Goal: Answer question/provide support: Share knowledge or assist other users

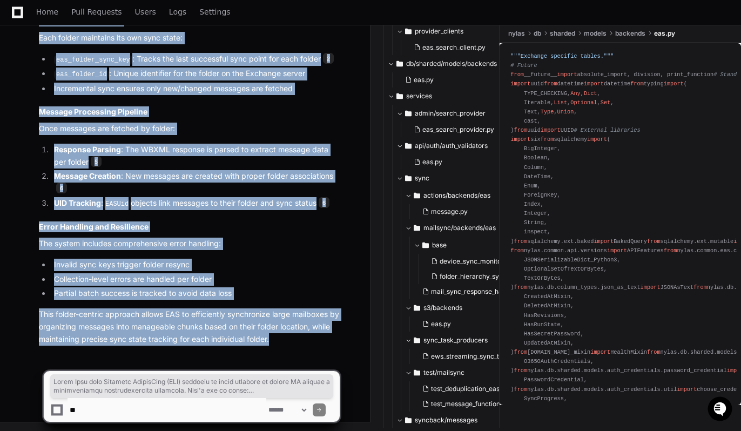
scroll to position [1053, 0]
click at [125, 410] on textarea at bounding box center [166, 410] width 199 height 24
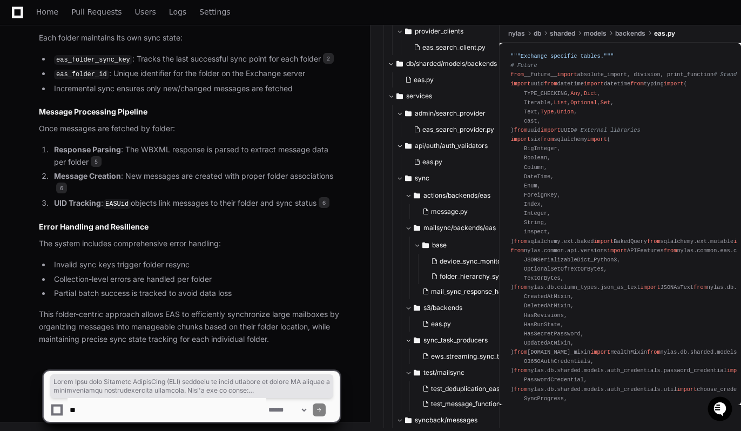
click at [85, 410] on textarea at bounding box center [166, 410] width 199 height 24
paste textarea "**********"
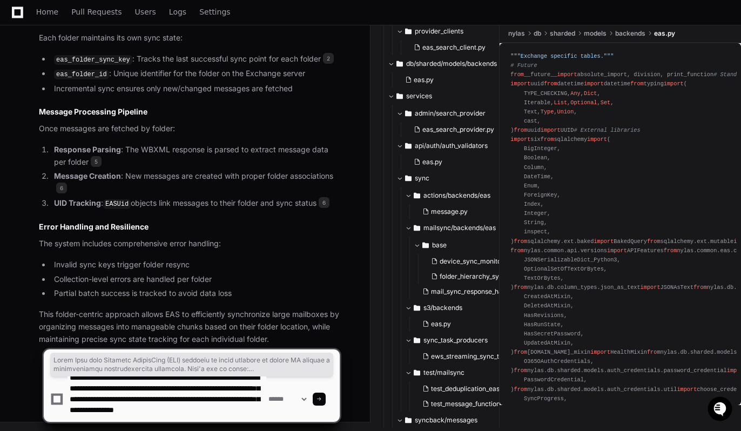
scroll to position [22, 0]
drag, startPoint x: 173, startPoint y: 399, endPoint x: 189, endPoint y: 417, distance: 24.4
click at [189, 417] on textarea at bounding box center [166, 398] width 199 height 45
type textarea "**********"
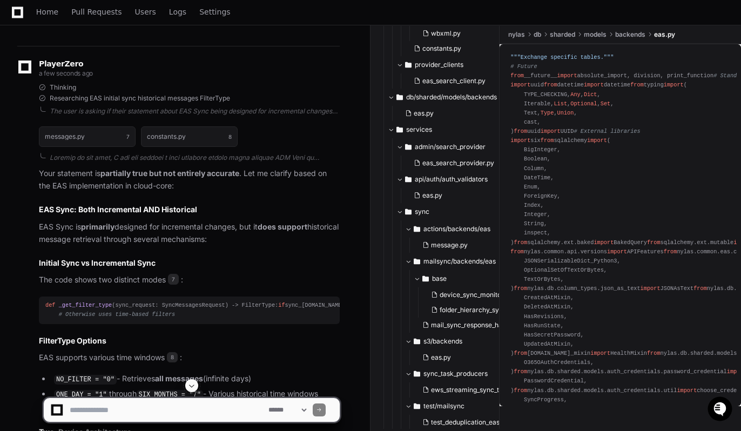
scroll to position [2075, 0]
click at [52, 193] on p "Your statement is partially true but not entirely accurate . Let me clarify bas…" at bounding box center [189, 180] width 301 height 25
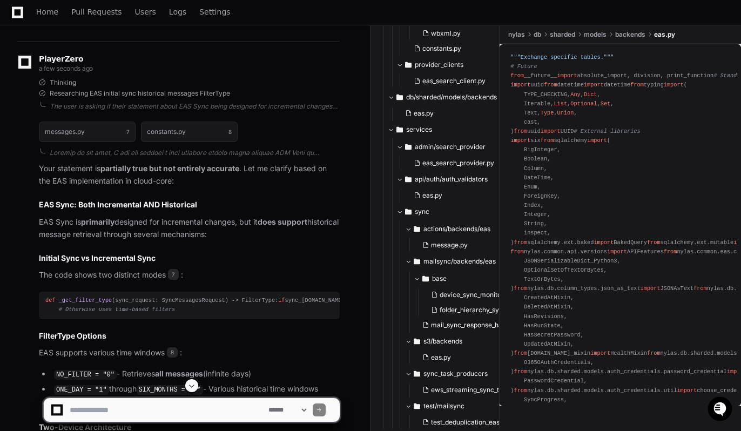
scroll to position [2083, 0]
click at [67, 240] on p "EAS Sync is primarily designed for incremental changes, but it does support his…" at bounding box center [189, 227] width 301 height 25
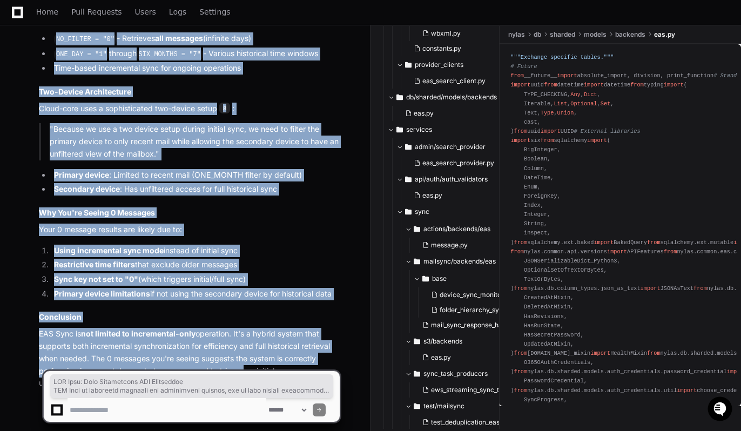
scroll to position [2498, 0]
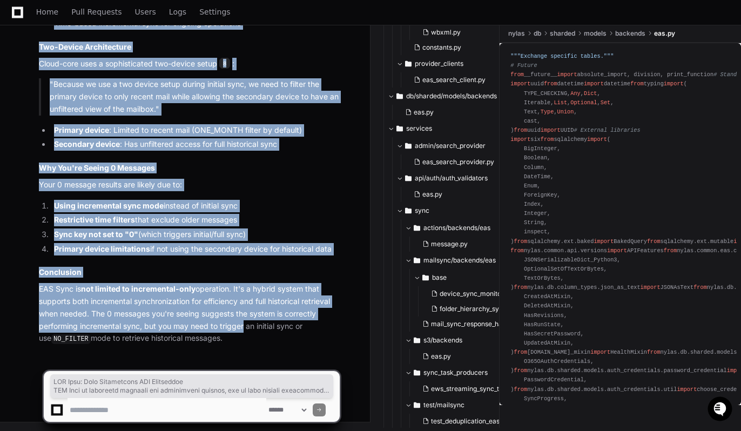
drag, startPoint x: 38, startPoint y: 221, endPoint x: 240, endPoint y: 344, distance: 237.2
click at [240, 344] on div "messages.py 7 constants.py 8 Your statement is partially true but not entirely …" at bounding box center [178, 40] width 322 height 610
copy article "EAS Sync: Both Incremental AND Historical EAS Sync is primarily designed for in…"
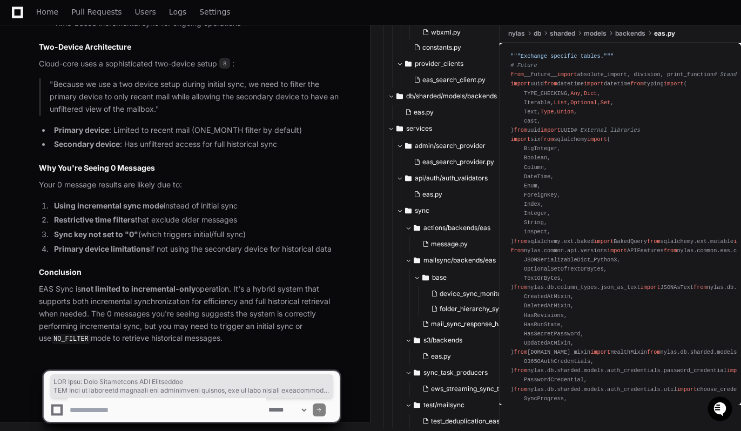
click at [125, 409] on textarea at bounding box center [166, 410] width 199 height 24
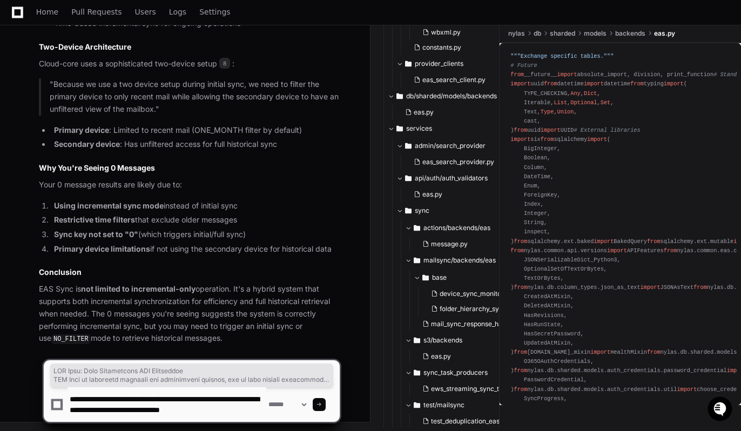
type textarea "**********"
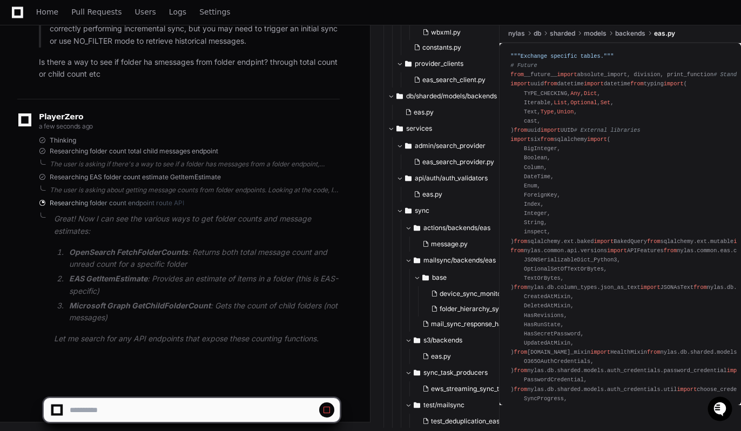
scroll to position [3293, 0]
click at [323, 410] on span at bounding box center [326, 409] width 9 height 9
click at [328, 407] on span at bounding box center [326, 409] width 9 height 9
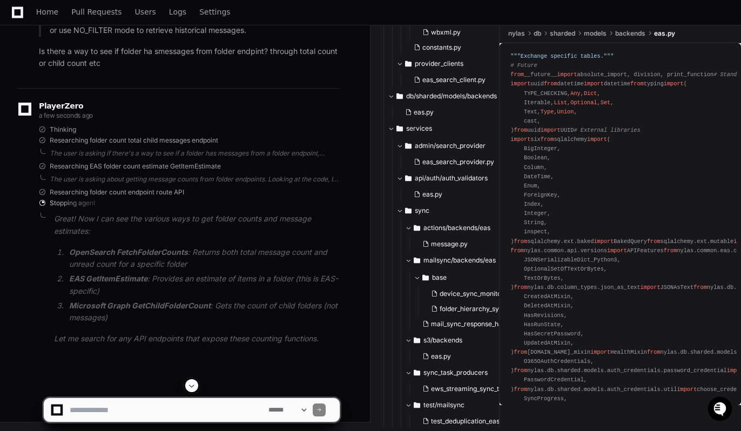
click at [100, 402] on textarea at bounding box center [166, 410] width 199 height 24
type textarea "**********"
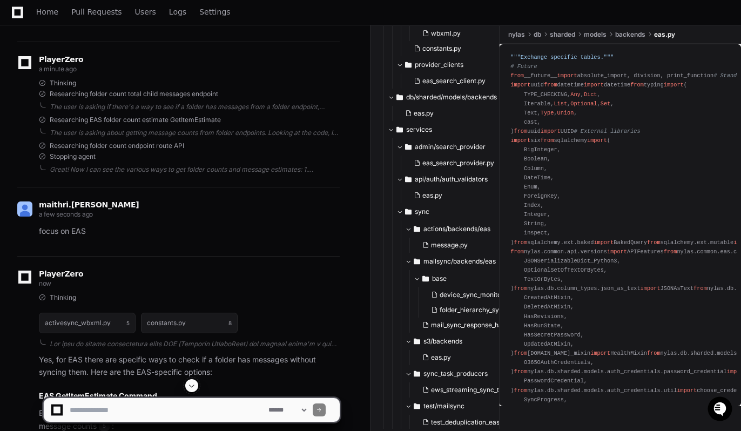
scroll to position [3552, 0]
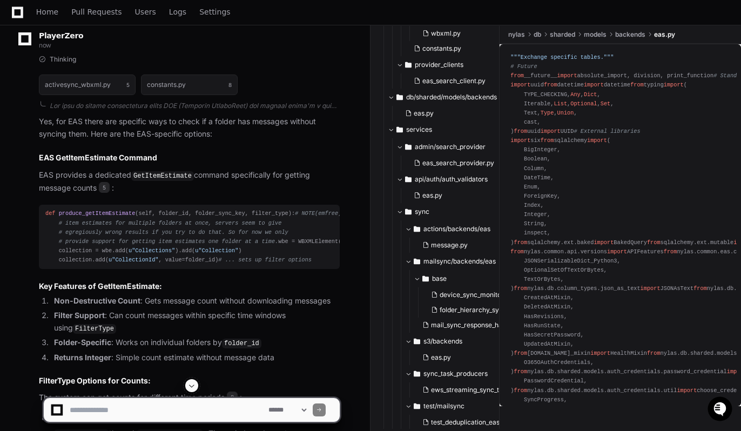
click at [36, 164] on div "Thinking activesync_wbxml.py 5 constants.py 8 Yes, for EAS there are specific w…" at bounding box center [178, 430] width 322 height 750
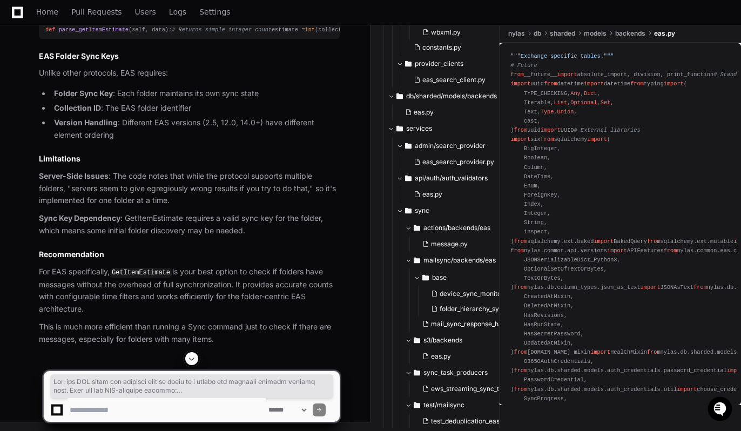
scroll to position [4093, 0]
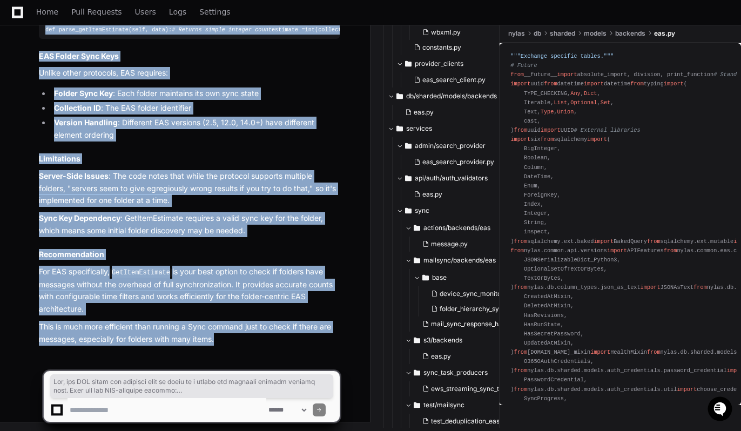
drag, startPoint x: 38, startPoint y: 156, endPoint x: 223, endPoint y: 350, distance: 268.4
copy article "Yes, for EAS there are specific ways to check if a folder has messages without …"
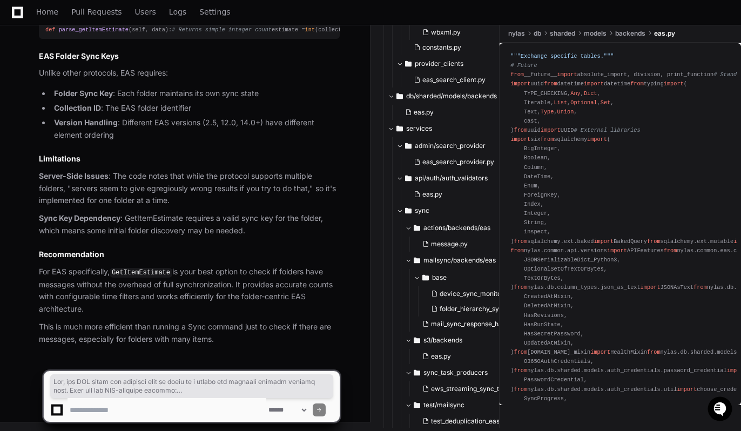
click at [138, 408] on textarea at bounding box center [166, 410] width 199 height 24
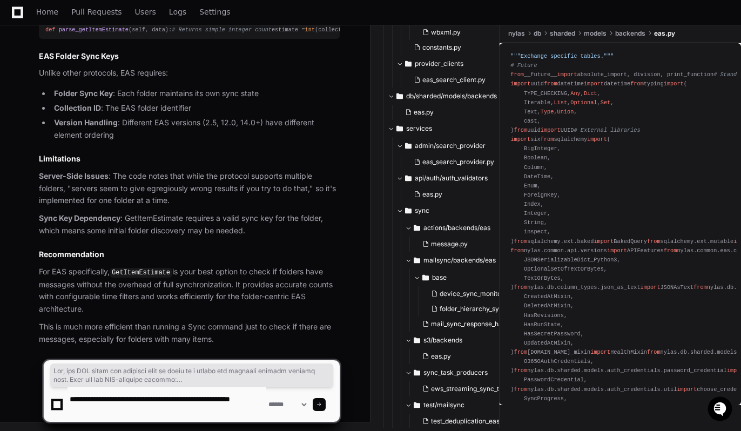
type textarea "**********"
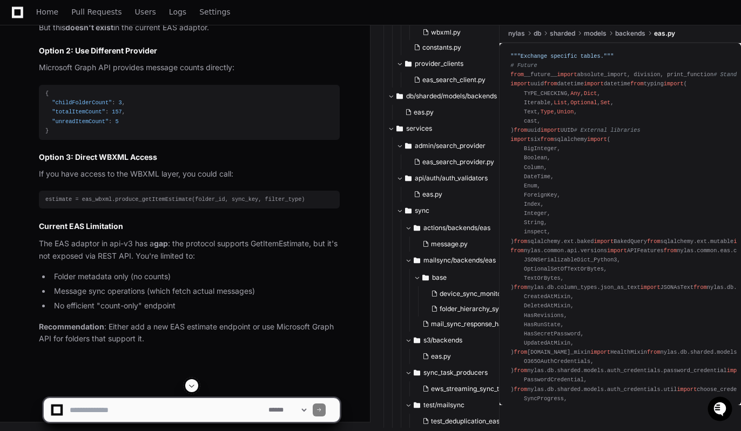
scroll to position [5622, 0]
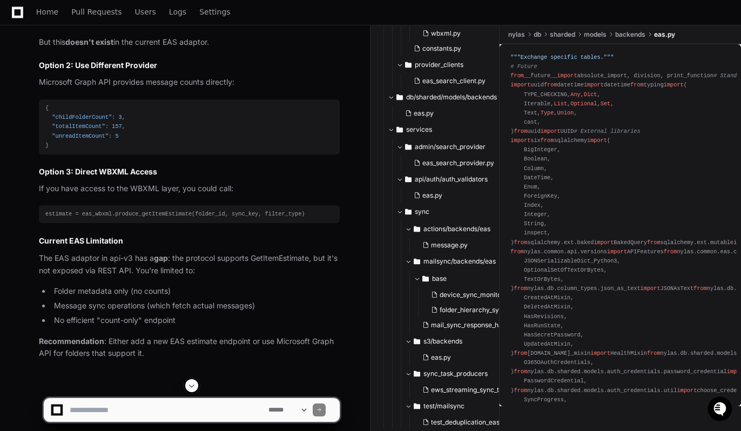
click at [159, 401] on textarea at bounding box center [166, 410] width 199 height 24
type textarea "**********"
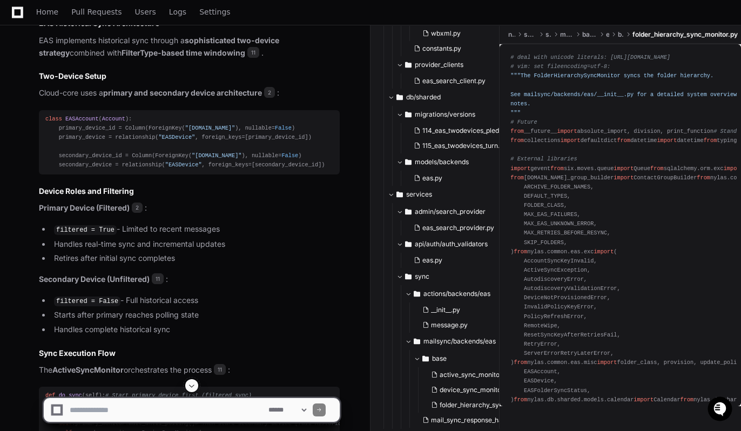
scroll to position [6279, 0]
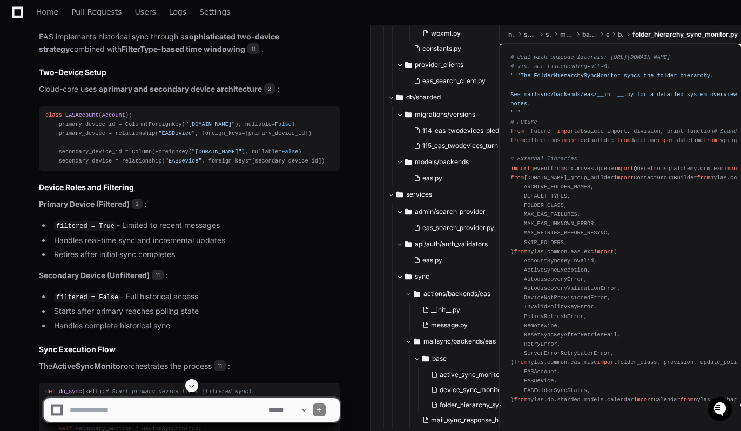
click at [77, 56] on p "EAS implements historical sync through a sophisticated two-device strategy comb…" at bounding box center [189, 43] width 301 height 25
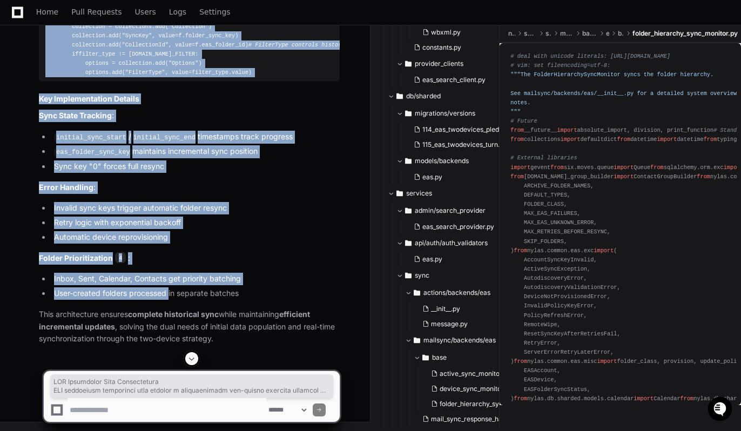
scroll to position [7450, 0]
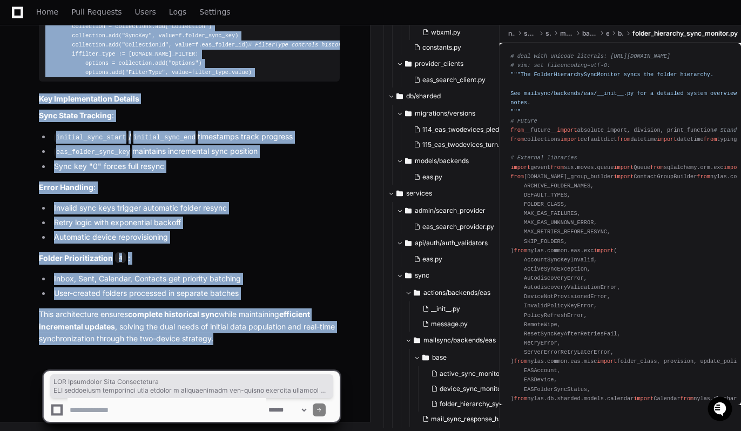
drag, startPoint x: 38, startPoint y: 146, endPoint x: 232, endPoint y: 340, distance: 273.7
copy article "EAS Historical Sync Architecture EAS implements historical sync through a sophi…"
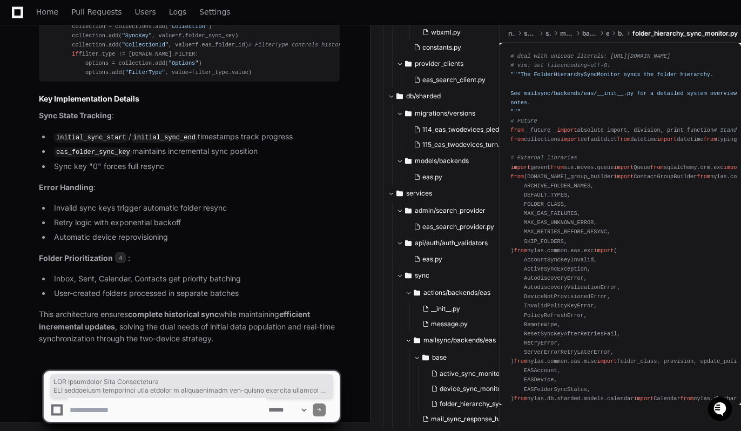
click at [113, 405] on textarea at bounding box center [166, 410] width 199 height 24
type textarea "**********"
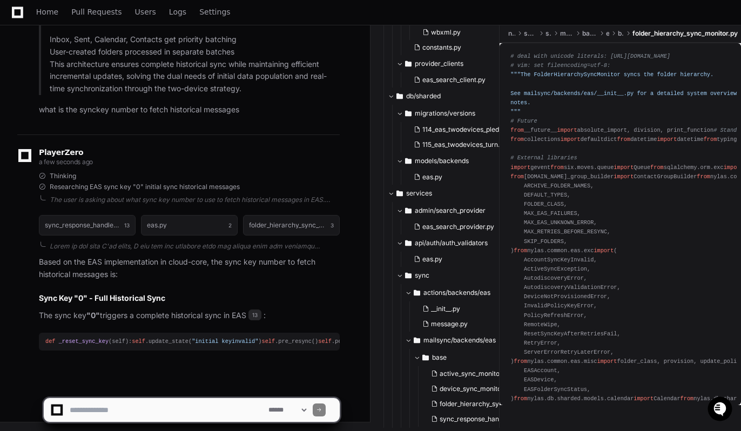
scroll to position [9085, 0]
